Goal: Information Seeking & Learning: Learn about a topic

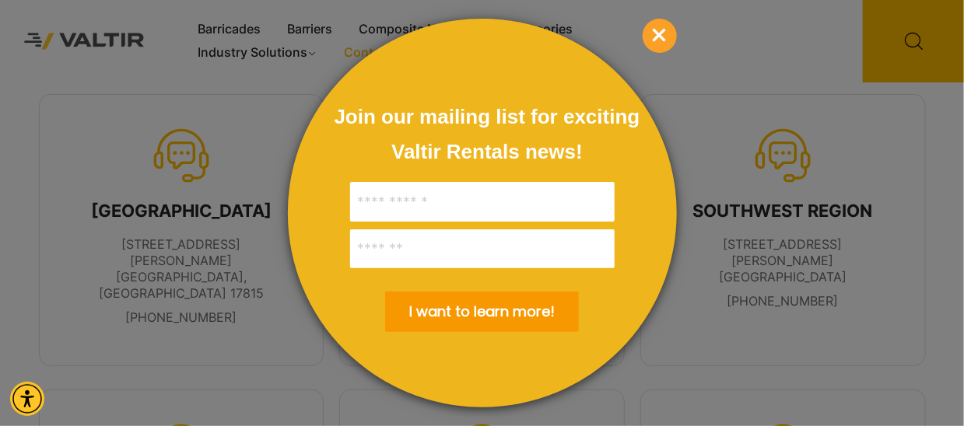
click at [545, 308] on input "******" at bounding box center [482, 312] width 194 height 40
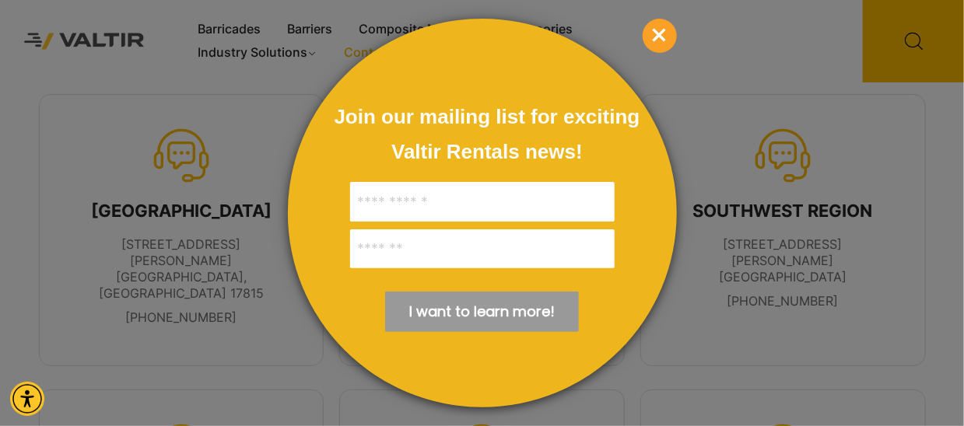
click at [652, 35] on span "×" at bounding box center [660, 36] width 34 height 34
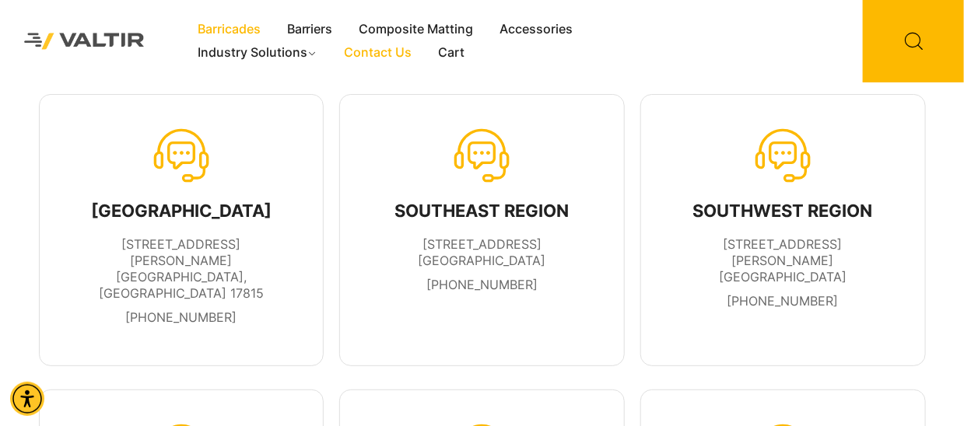
click at [230, 27] on link "Barricades" at bounding box center [228, 29] width 89 height 23
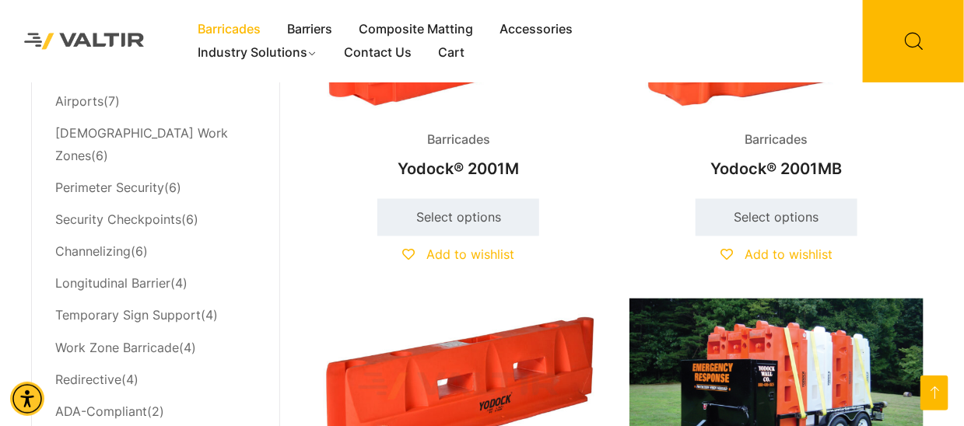
scroll to position [777, 0]
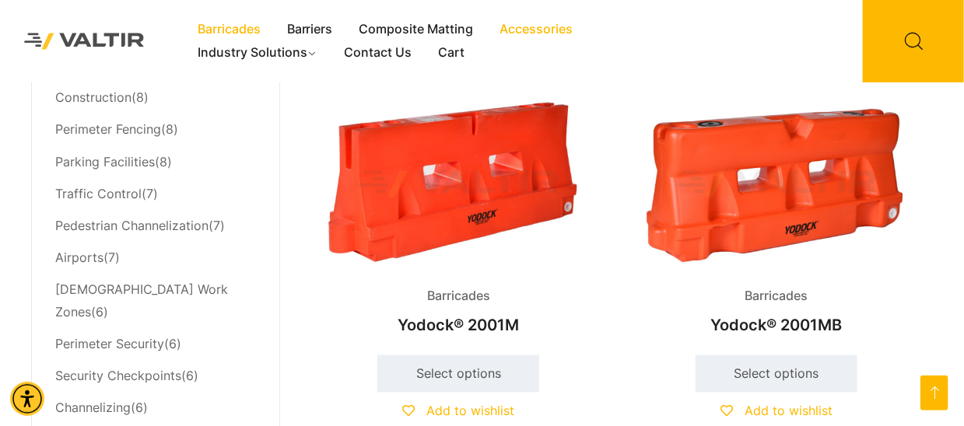
click at [553, 31] on link "Accessories" at bounding box center [537, 29] width 100 height 23
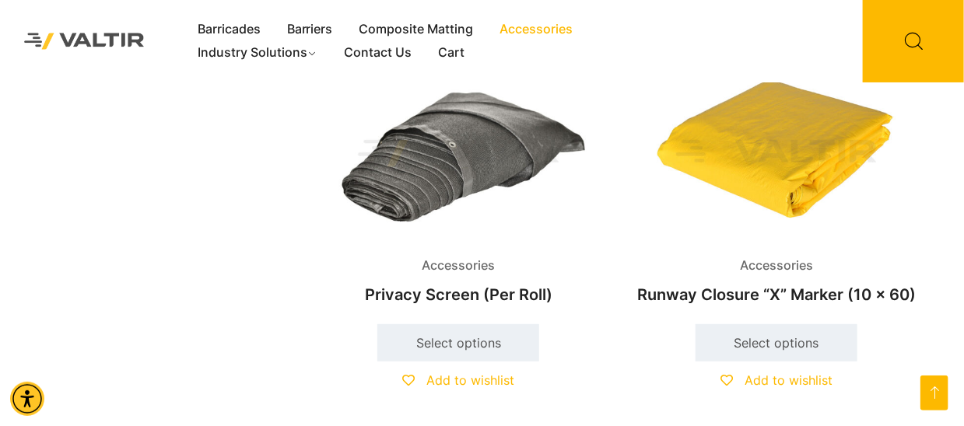
scroll to position [2257, 0]
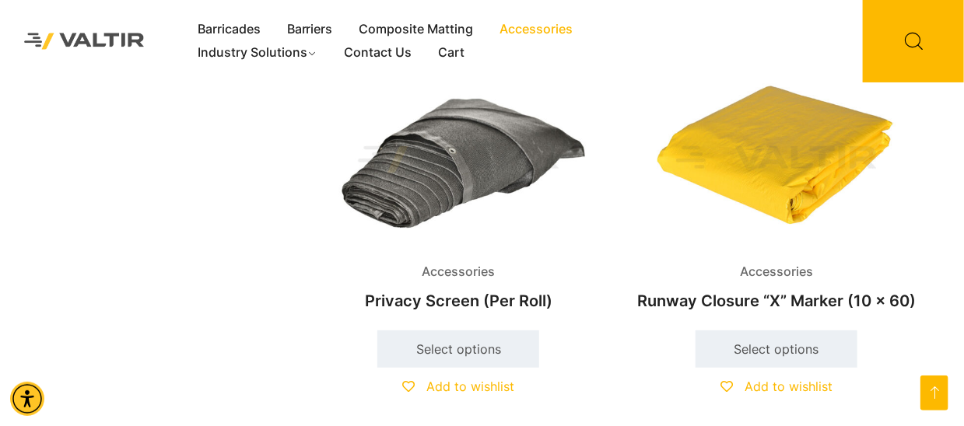
click at [466, 185] on img at bounding box center [458, 160] width 295 height 177
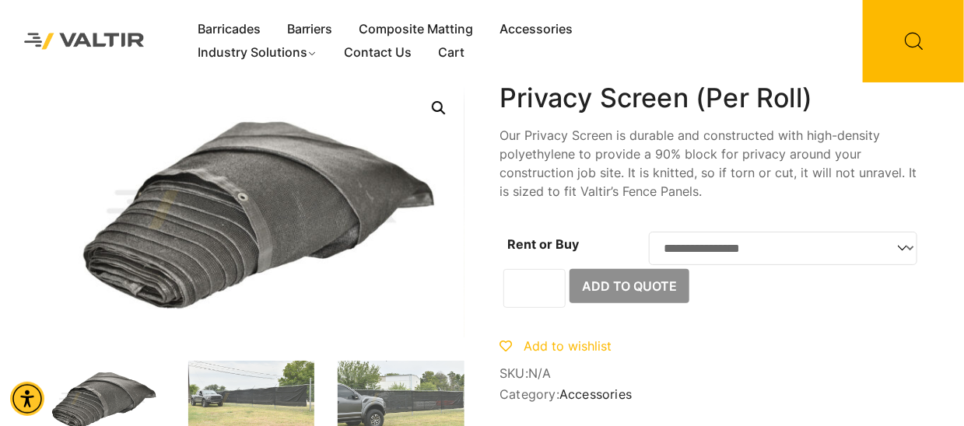
click at [900, 250] on select "**********" at bounding box center [783, 248] width 268 height 33
click at [649, 232] on select "**********" at bounding box center [783, 248] width 268 height 33
select select "***"
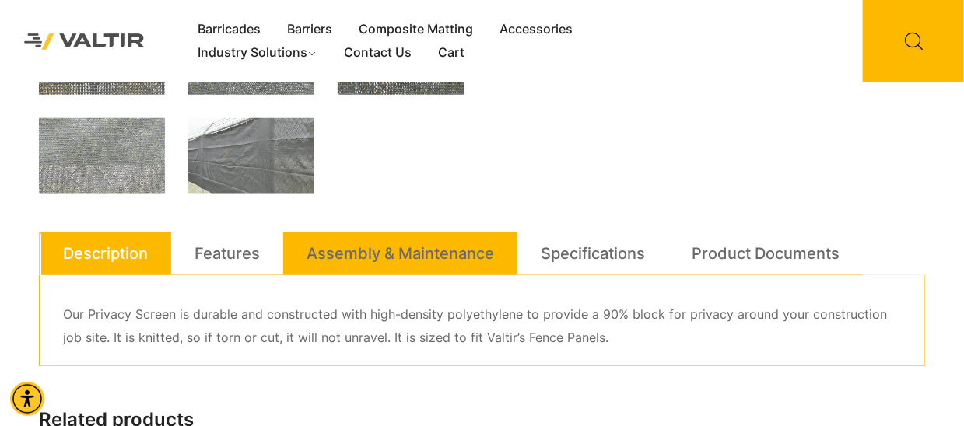
scroll to position [467, 0]
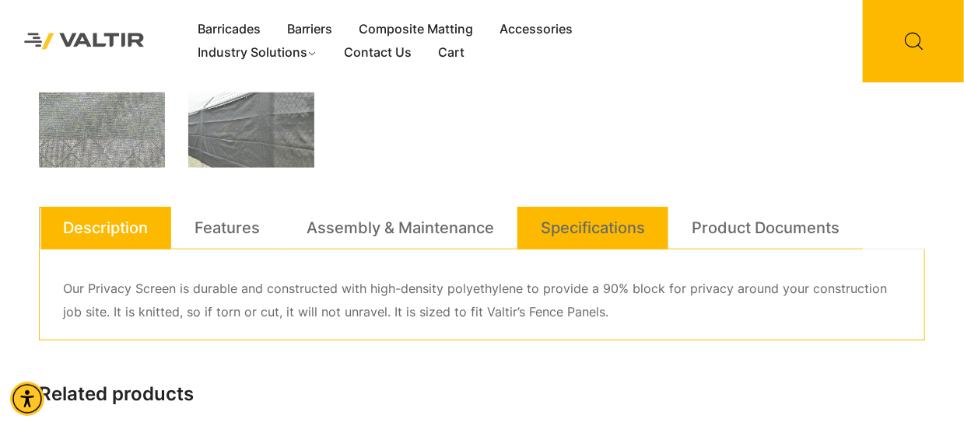
click at [608, 217] on link "Specifications" at bounding box center [593, 228] width 104 height 42
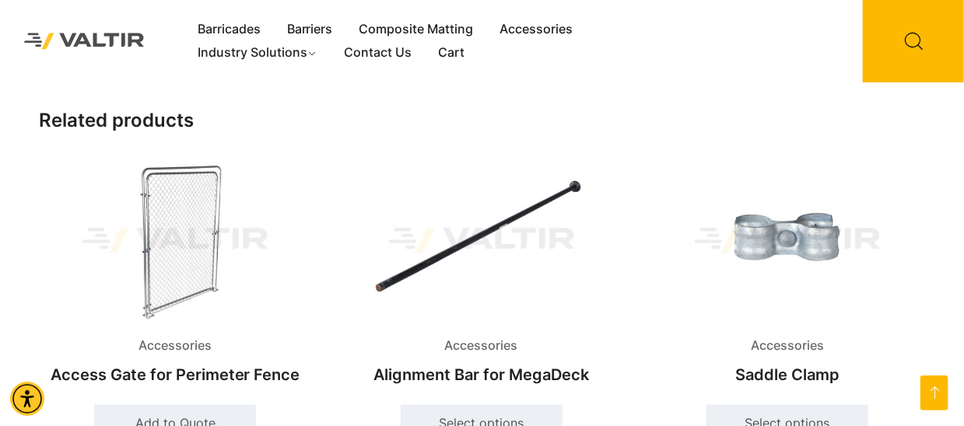
scroll to position [545, 0]
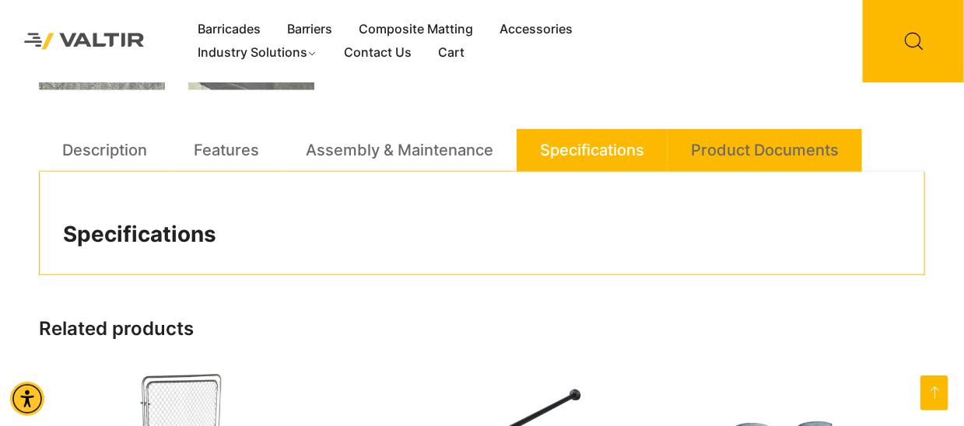
click at [762, 156] on link "Product Documents" at bounding box center [765, 150] width 148 height 42
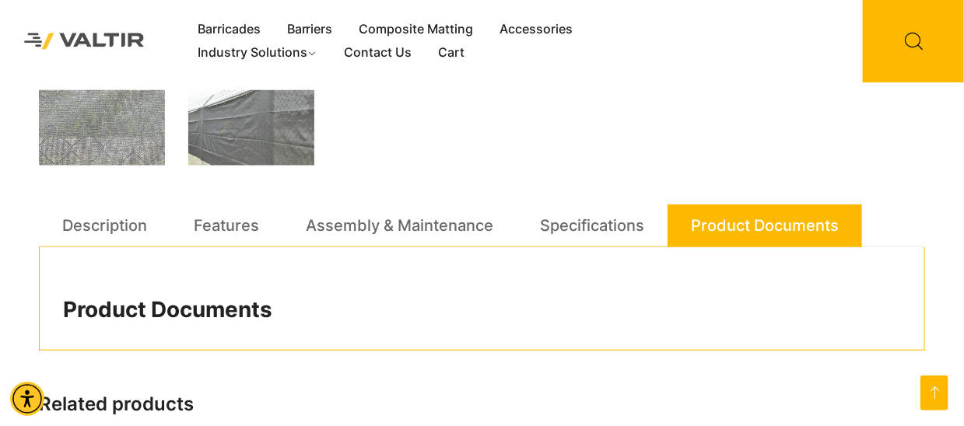
scroll to position [467, 0]
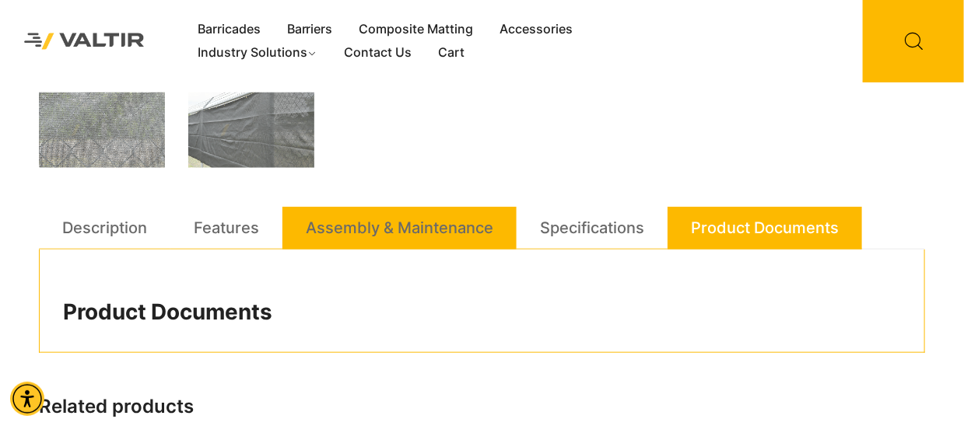
click at [400, 236] on link "Assembly & Maintenance" at bounding box center [400, 228] width 188 height 42
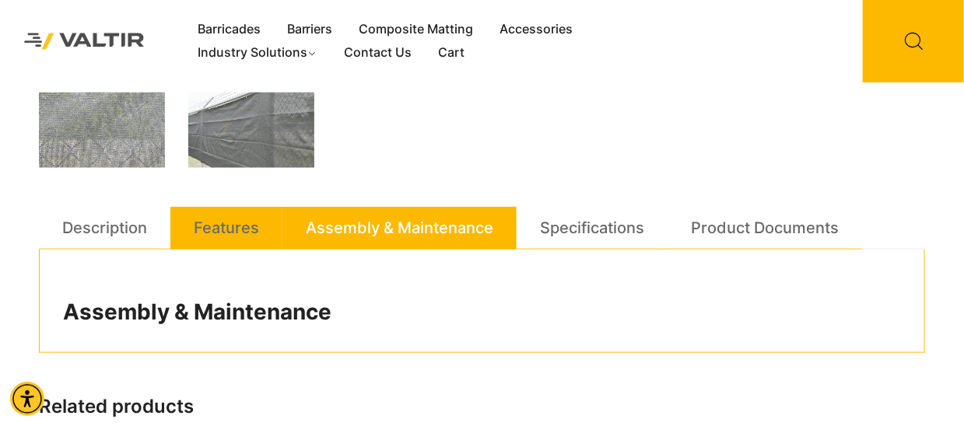
click at [253, 236] on link "Features" at bounding box center [226, 228] width 65 height 42
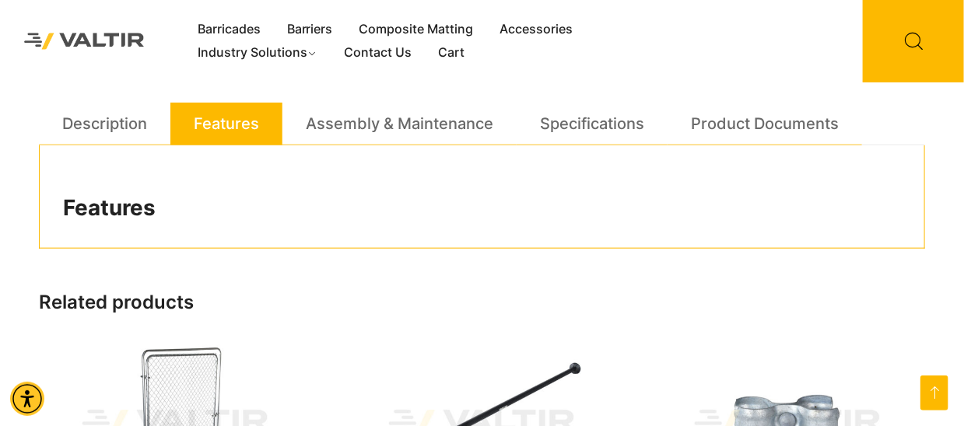
scroll to position [545, 0]
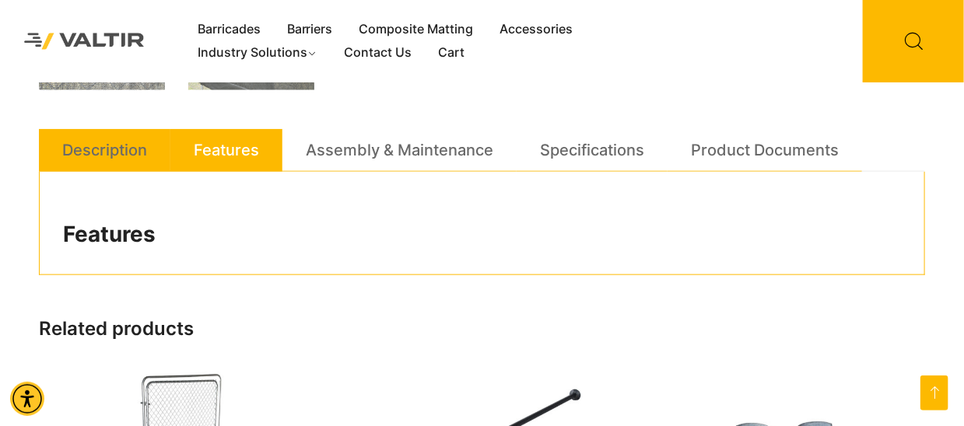
click at [114, 160] on link "Description" at bounding box center [104, 150] width 85 height 42
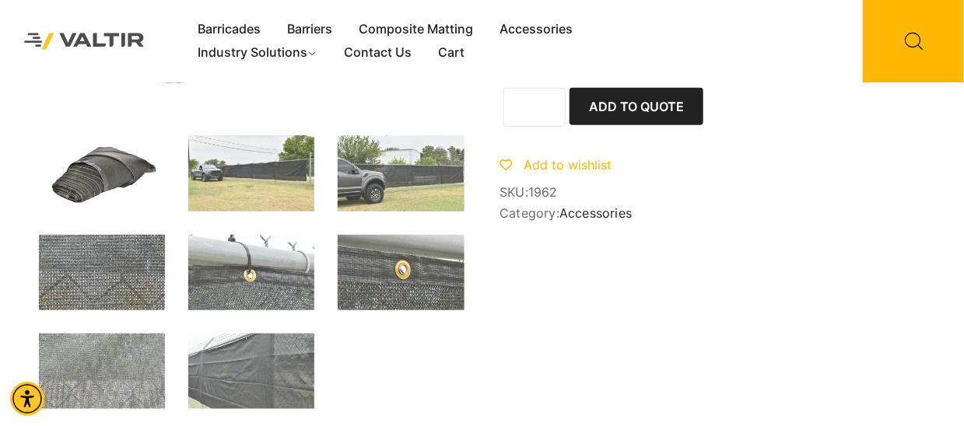
scroll to position [233, 0]
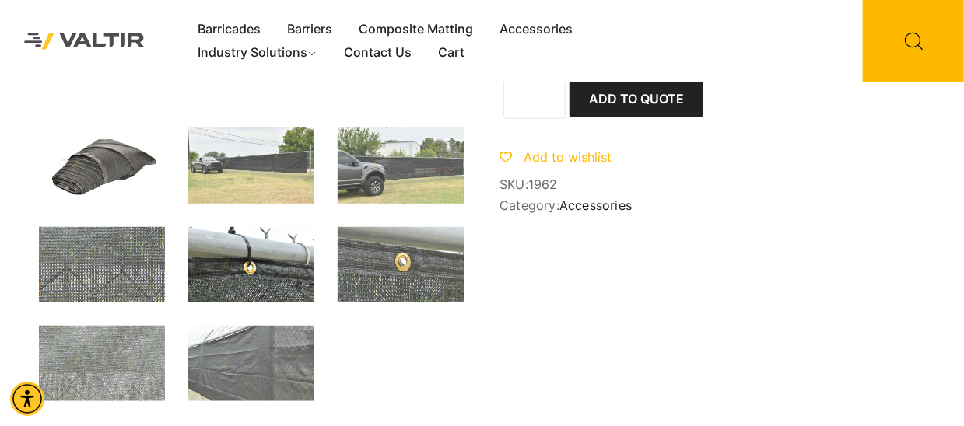
click at [263, 270] on img at bounding box center [251, 264] width 126 height 75
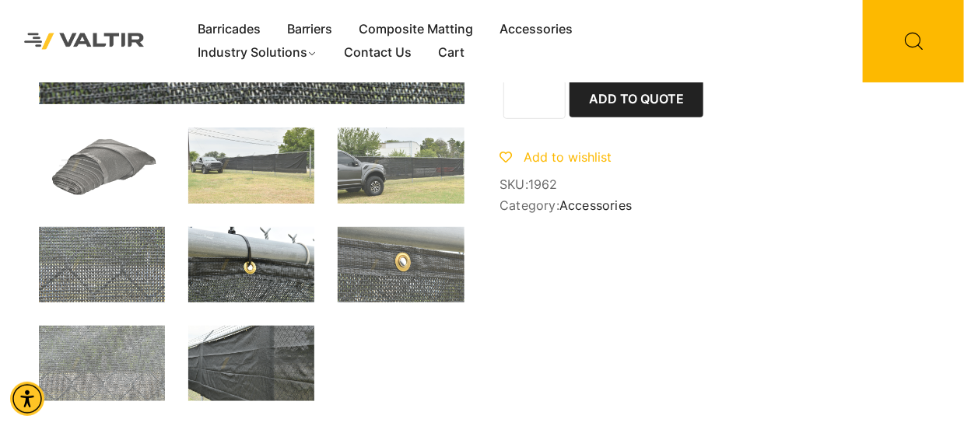
click at [274, 372] on img at bounding box center [251, 363] width 126 height 75
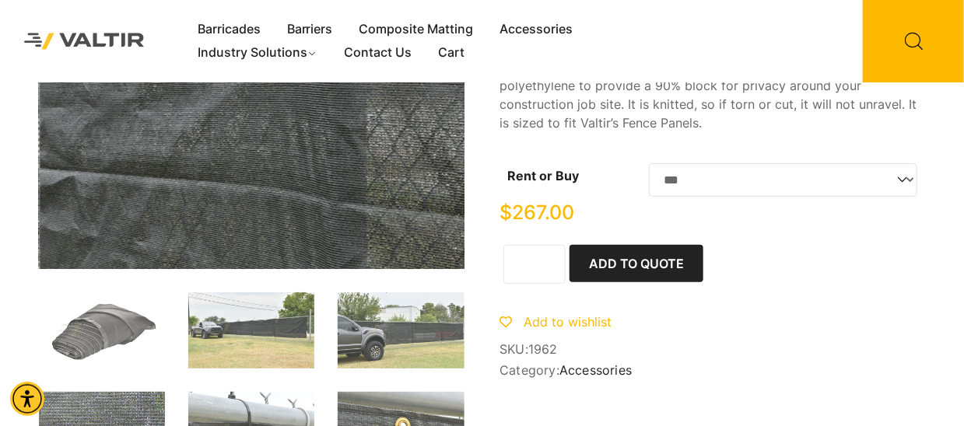
scroll to position [156, 0]
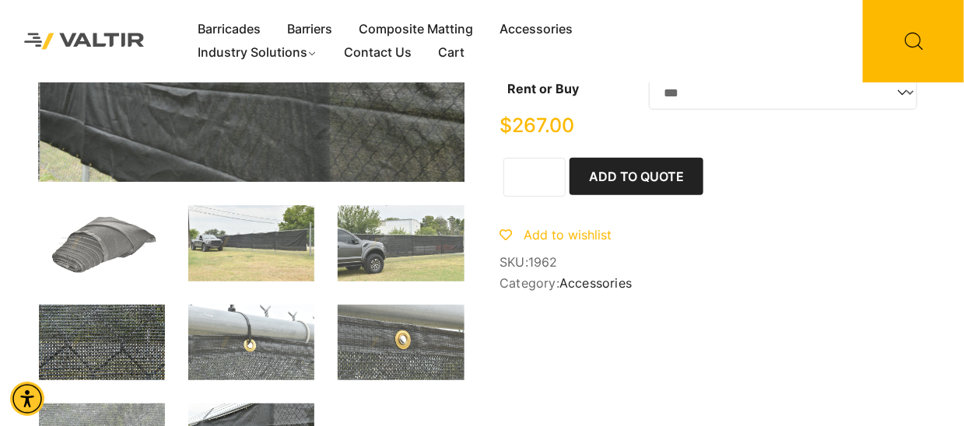
click at [112, 360] on img at bounding box center [102, 342] width 126 height 75
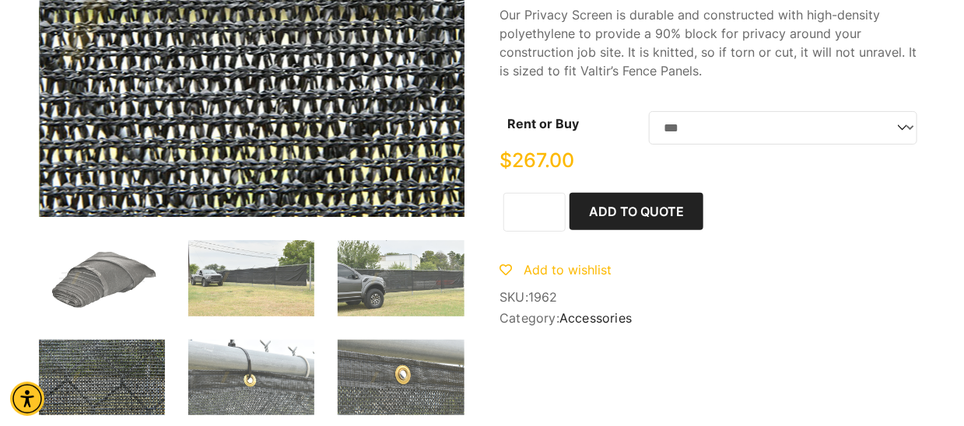
scroll to position [0, 0]
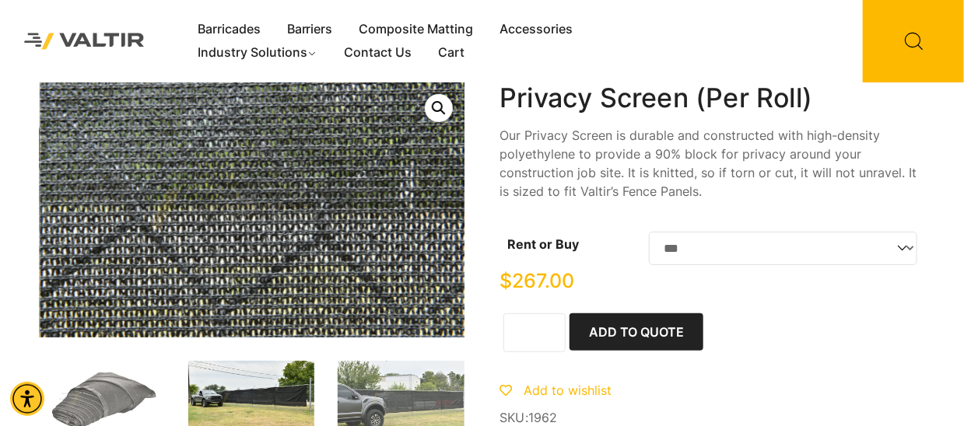
click at [259, 395] on img at bounding box center [251, 398] width 126 height 75
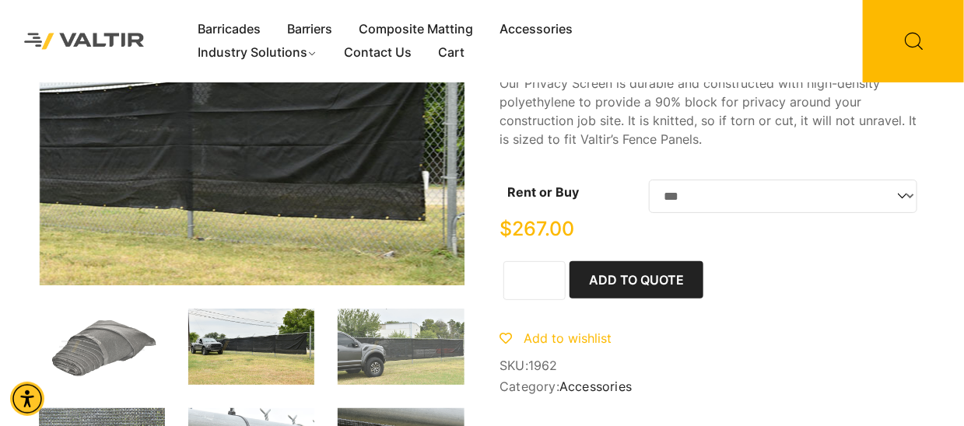
scroll to position [311, 0]
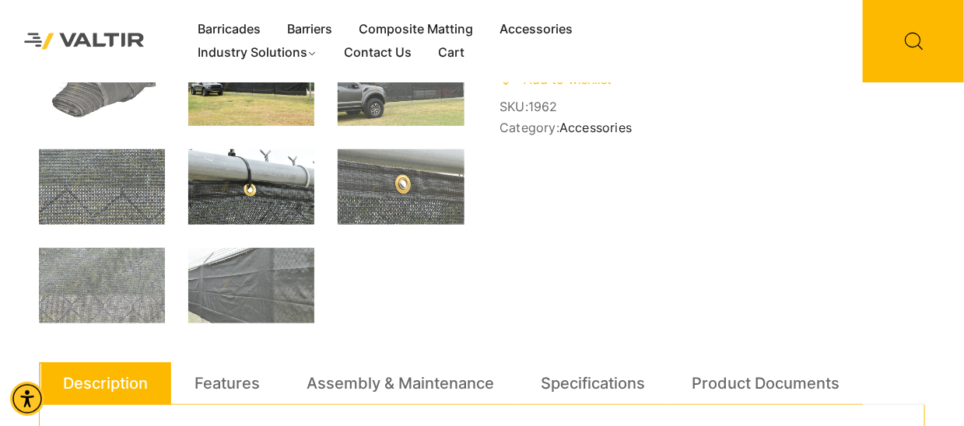
click at [264, 218] on img at bounding box center [251, 186] width 126 height 75
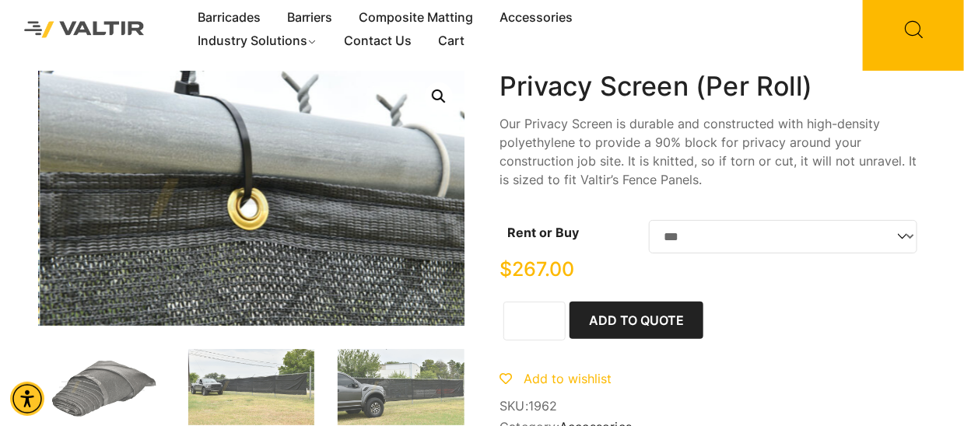
scroll to position [0, 0]
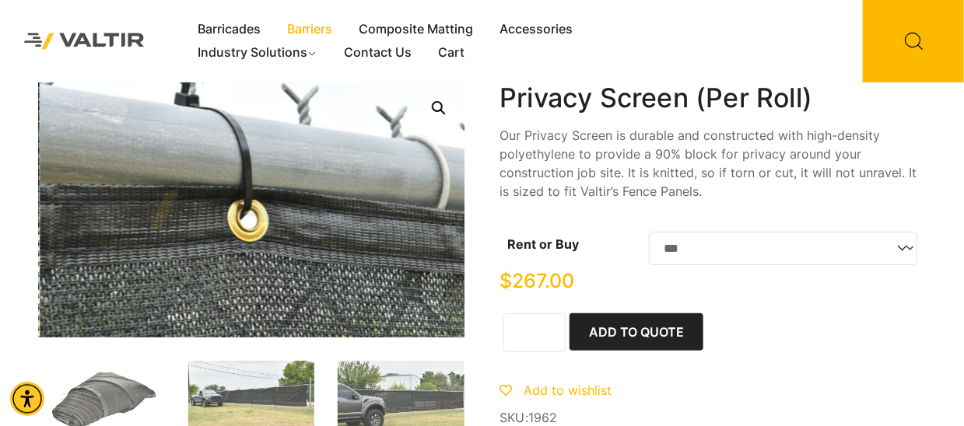
click at [318, 26] on link "Barriers" at bounding box center [310, 29] width 72 height 23
